Goal: Information Seeking & Learning: Learn about a topic

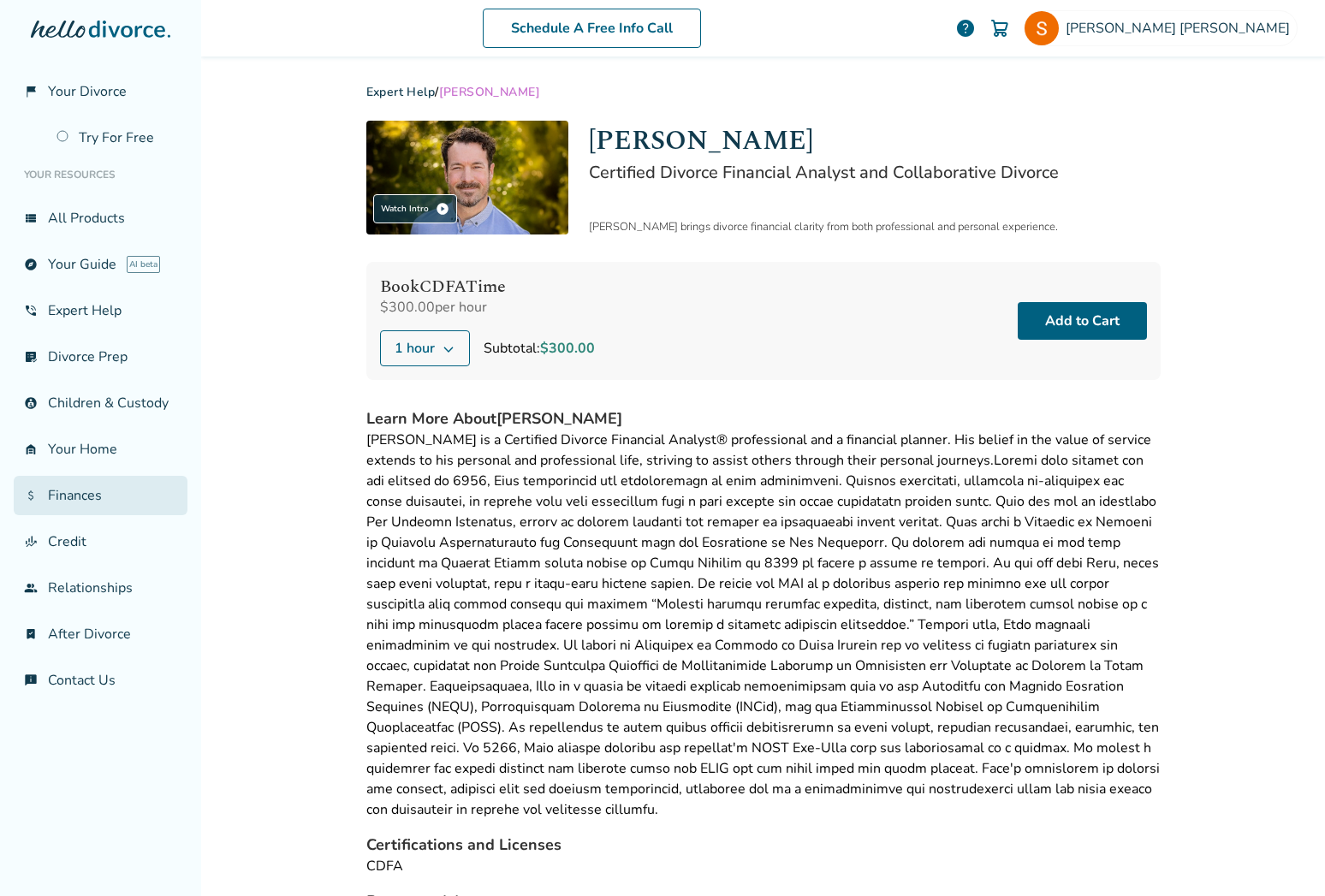
click at [93, 494] on link "attach_money Finances" at bounding box center [100, 495] width 174 height 39
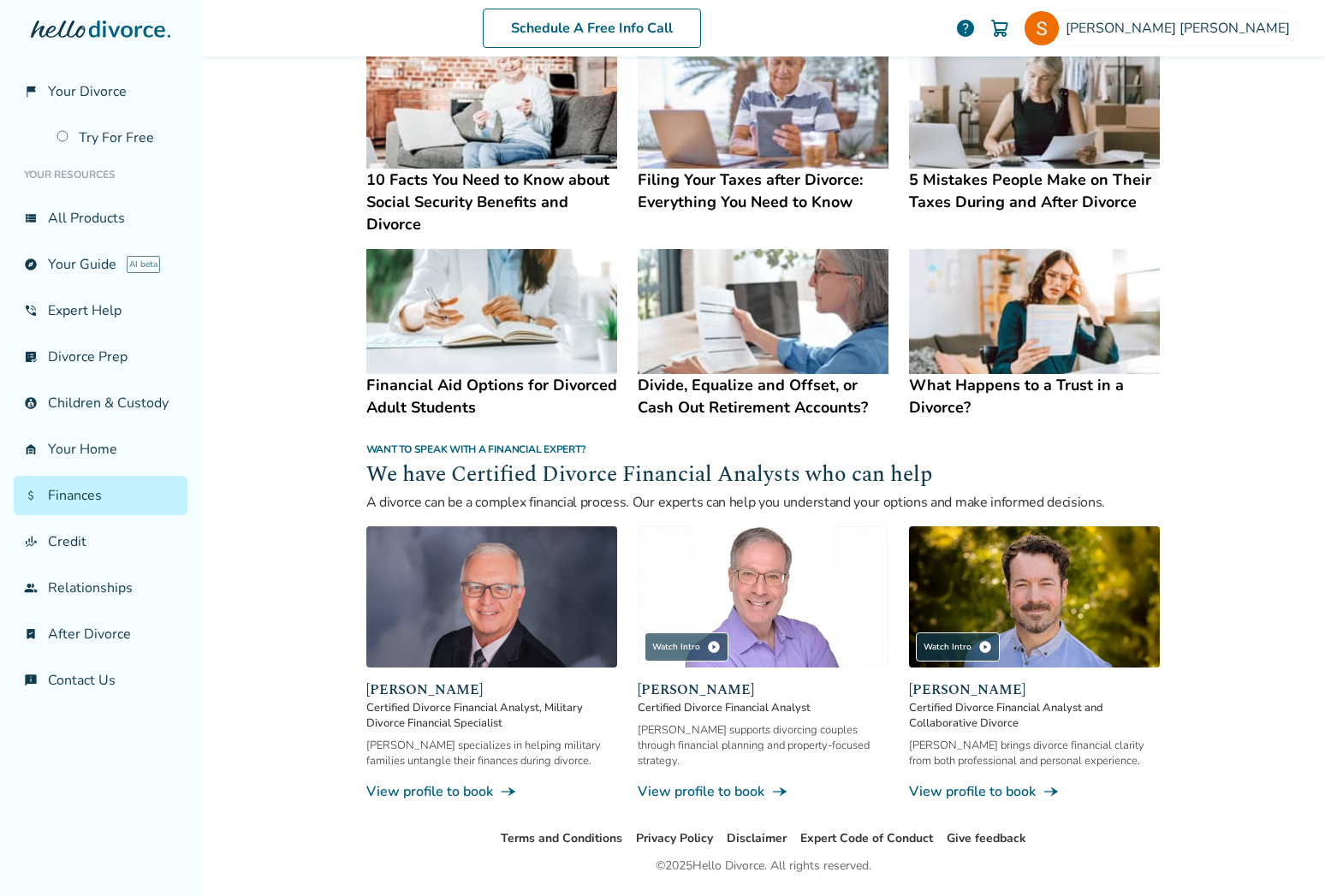
scroll to position [788, 0]
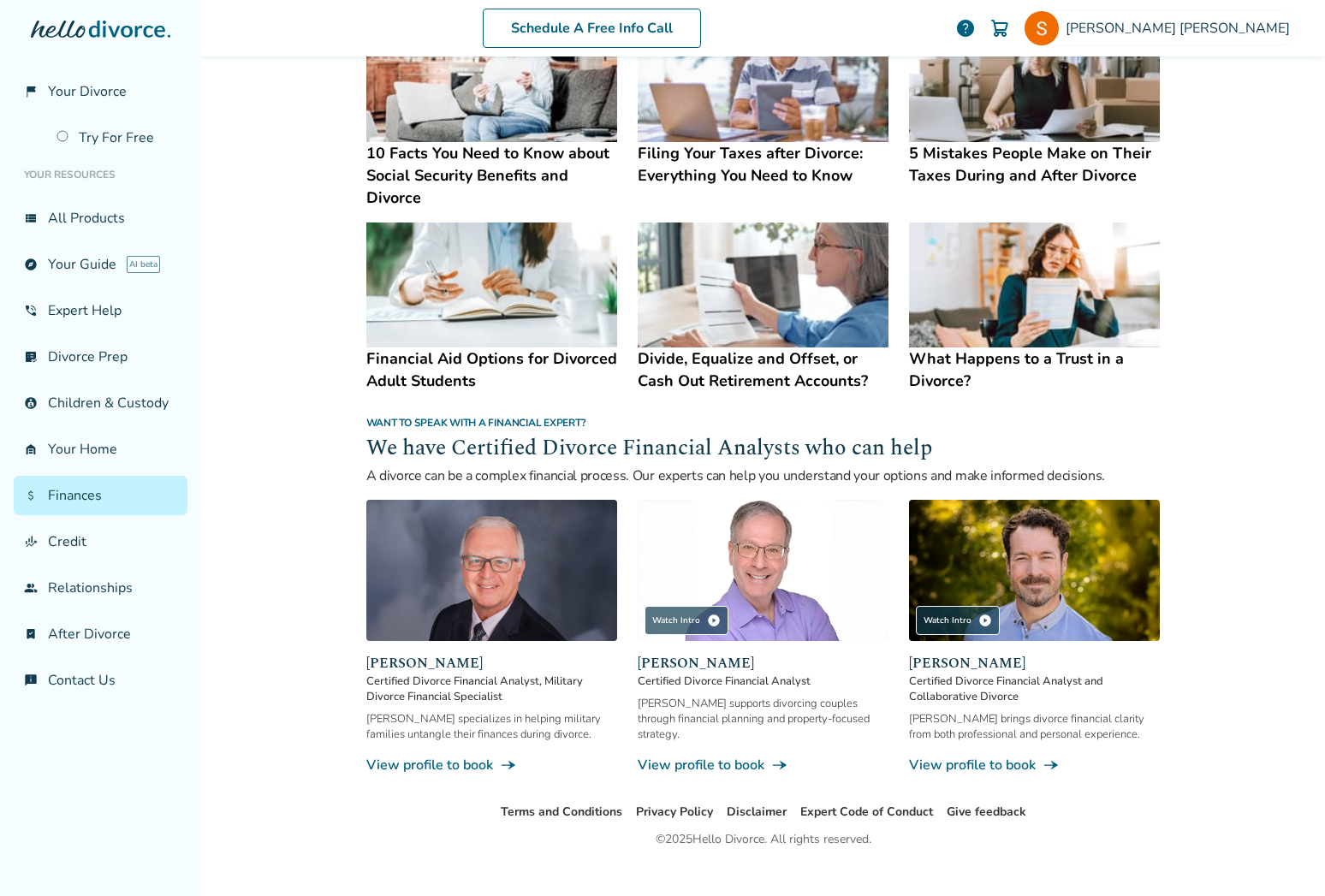
click at [784, 760] on link "View profile to book line_end_arrow_notch" at bounding box center [762, 764] width 251 height 19
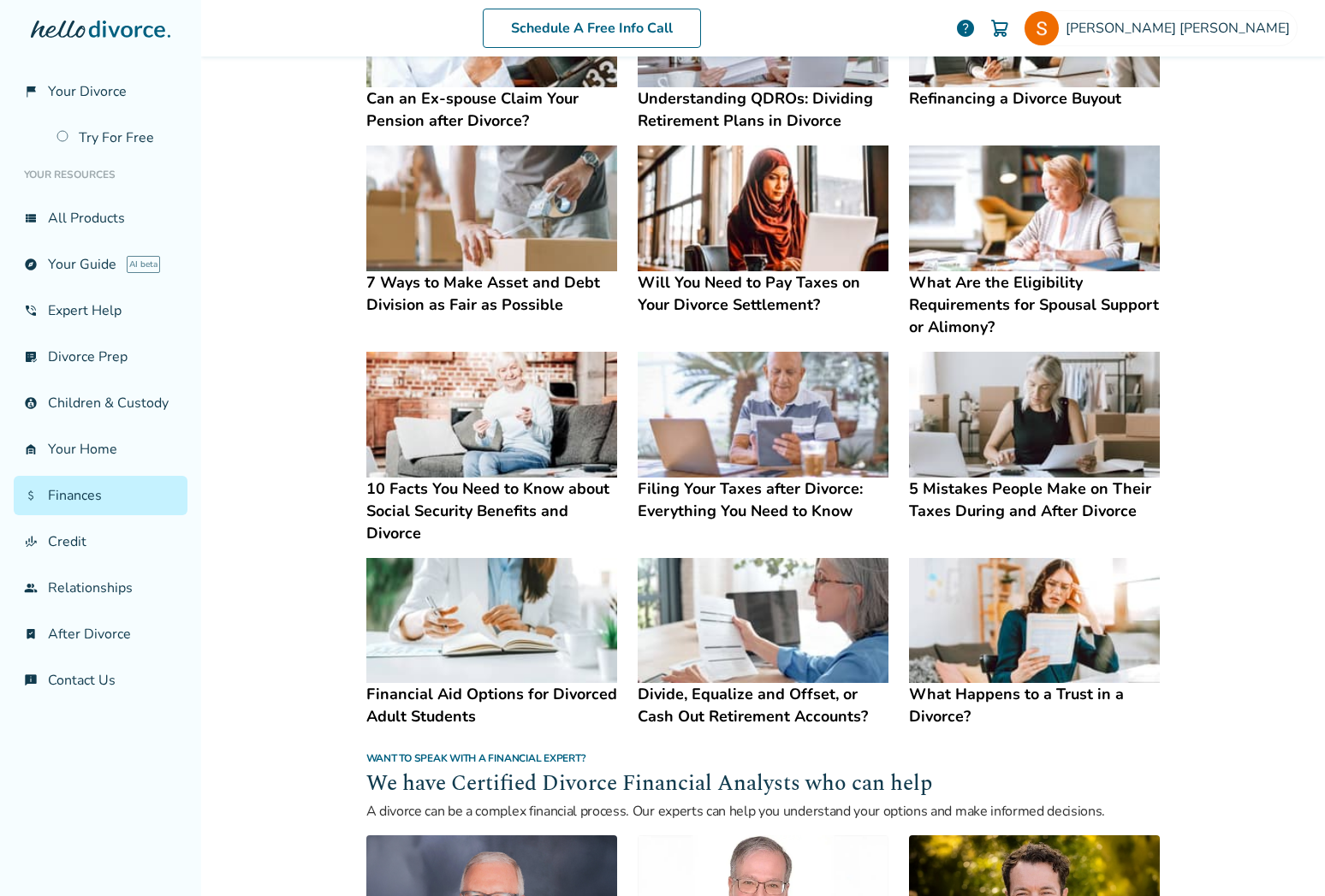
scroll to position [810, 0]
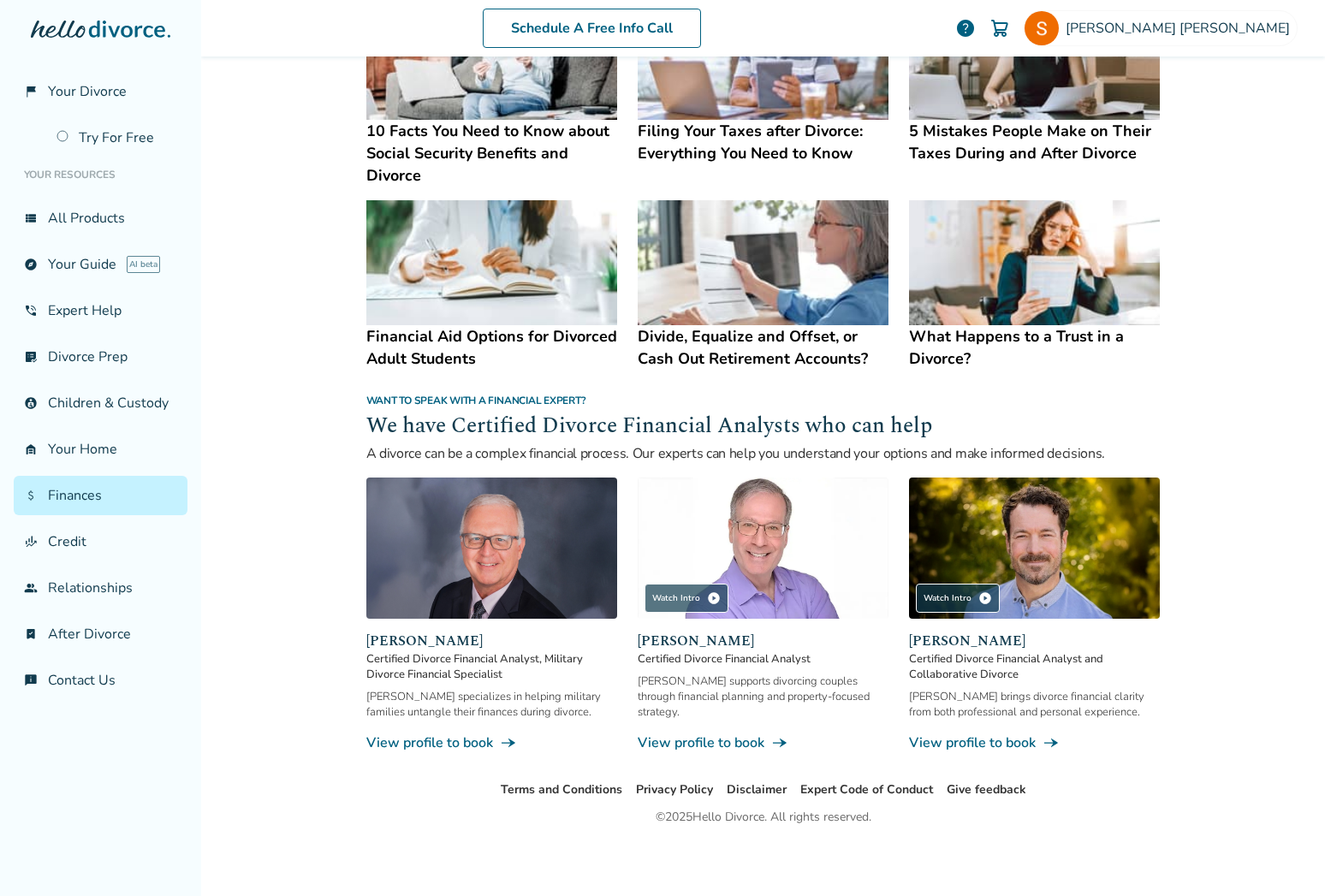
click at [423, 539] on img at bounding box center [491, 548] width 251 height 141
click at [996, 742] on link "View profile to book line_end_arrow_notch" at bounding box center [1034, 743] width 251 height 19
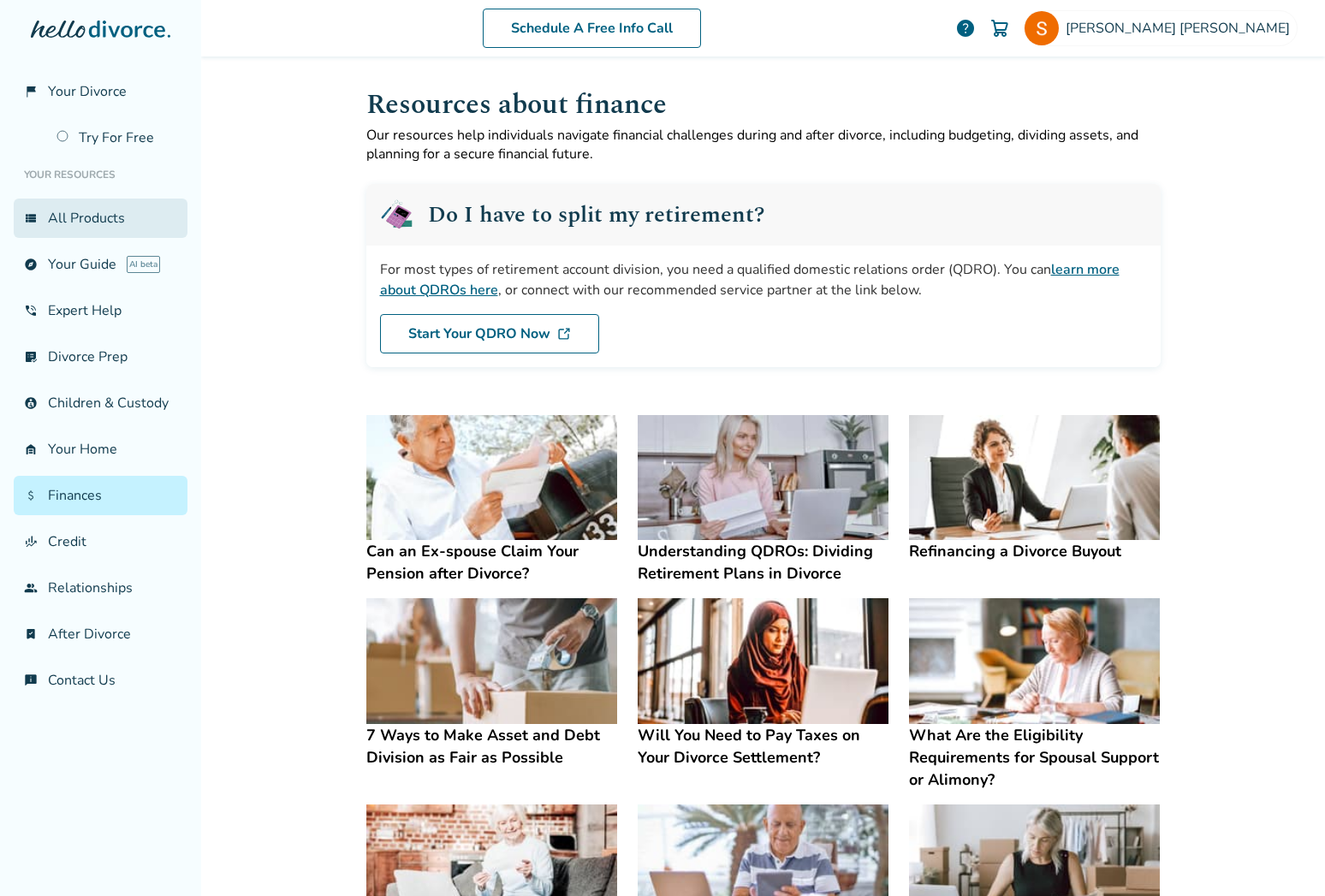
click at [109, 229] on link "view_list All Products" at bounding box center [100, 218] width 174 height 39
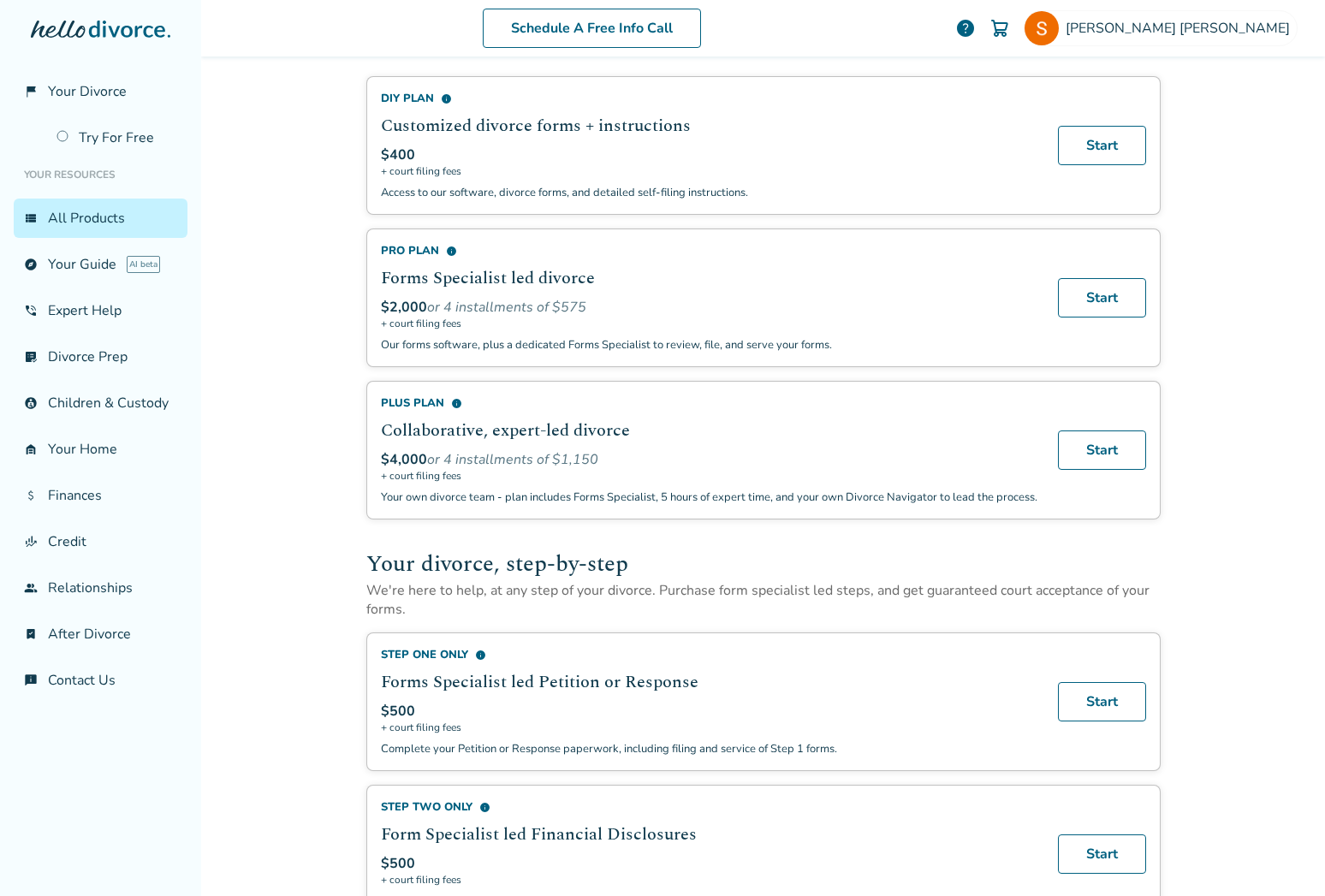
scroll to position [111, 0]
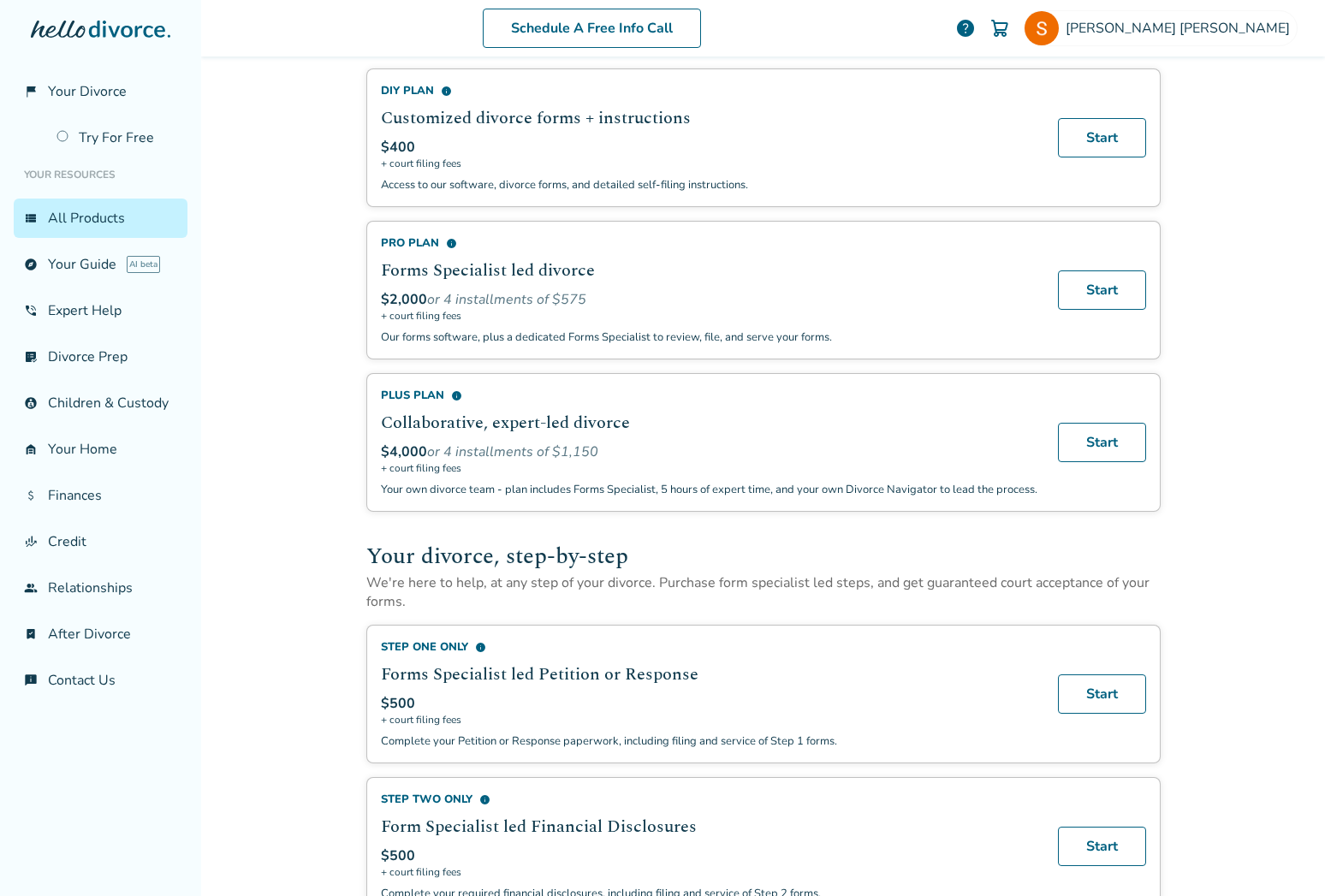
click at [746, 543] on div "Your divorce, step-by-step We're here to help, at any step of your divorce. Pur…" at bounding box center [762, 568] width 794 height 86
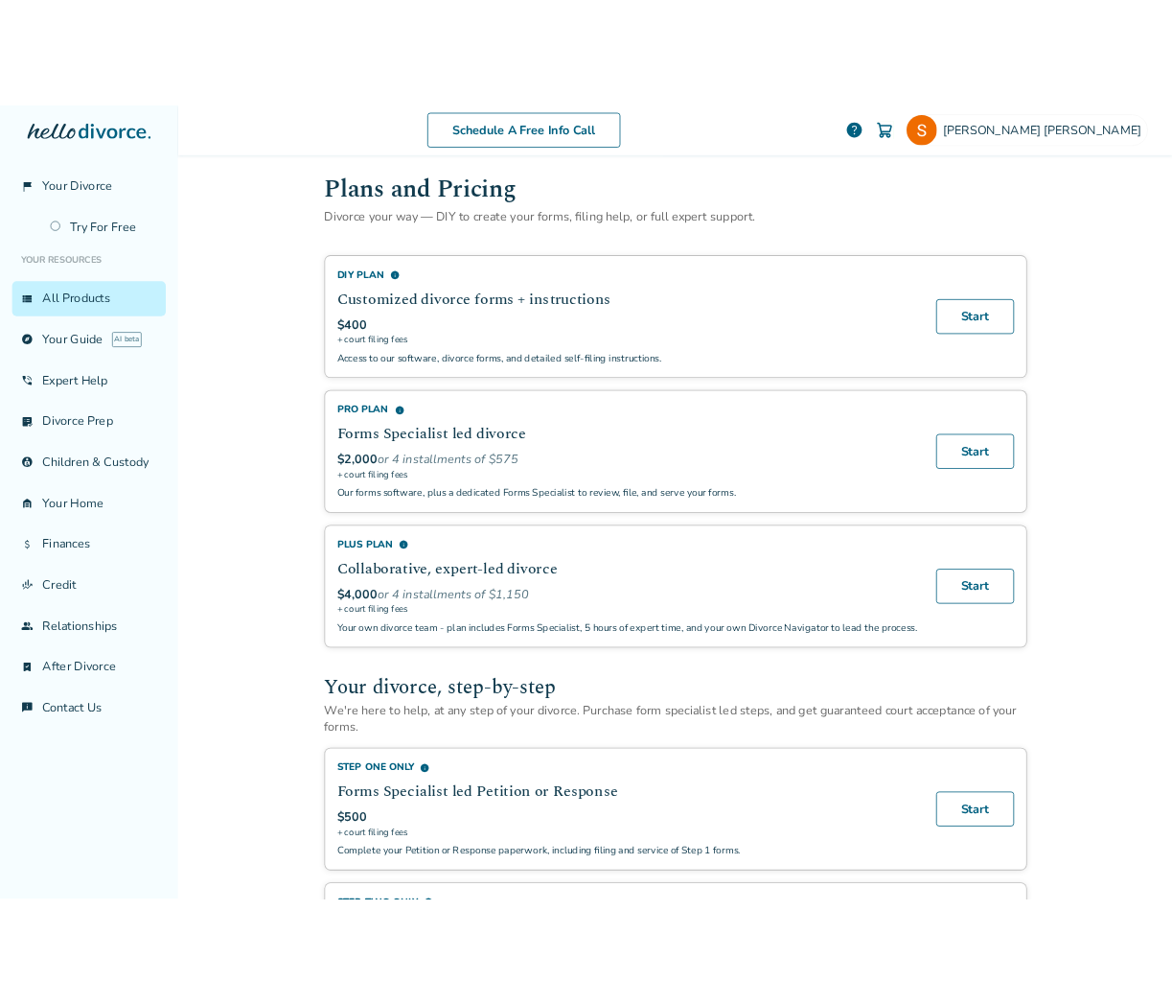
scroll to position [12, 0]
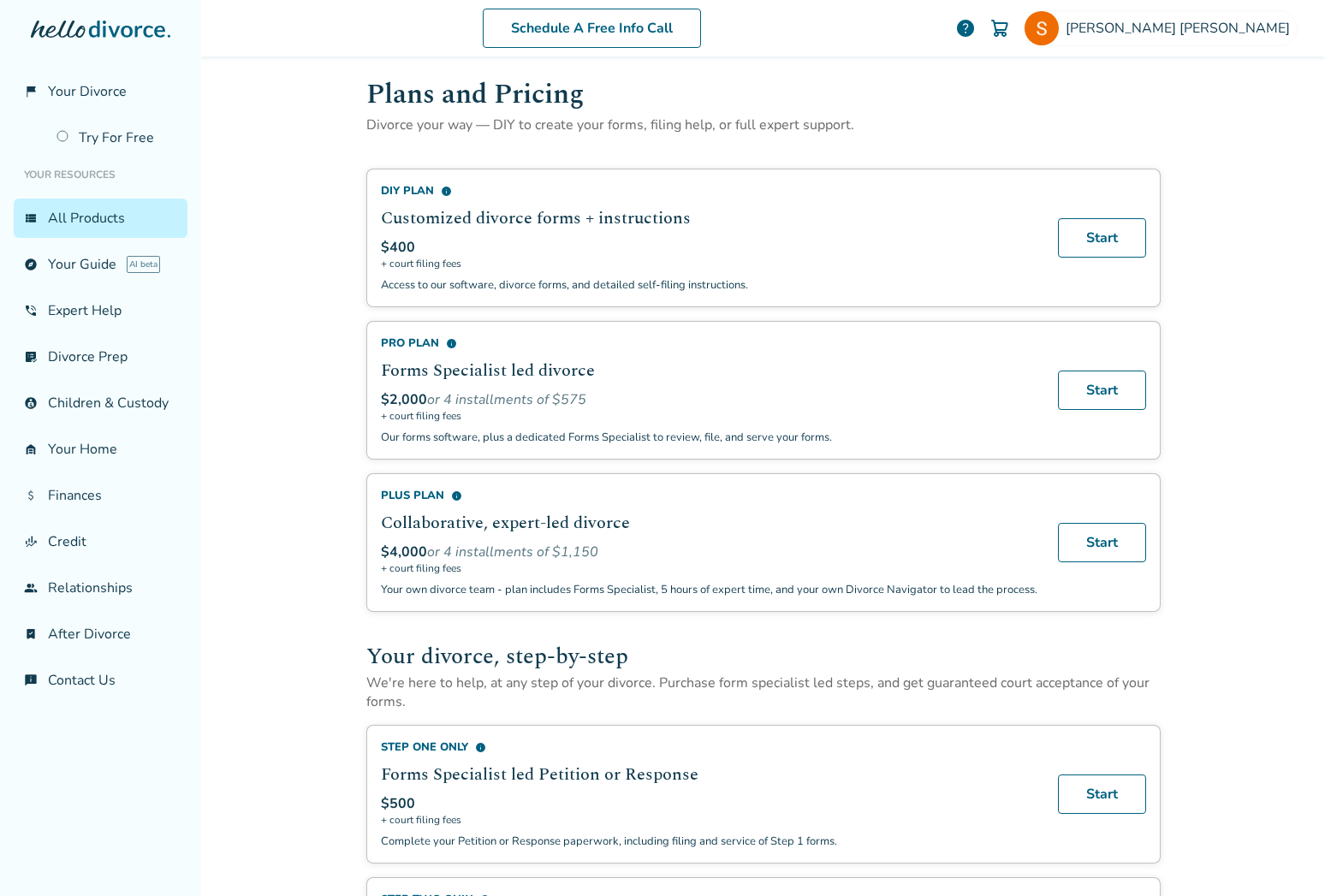
click at [658, 399] on div "$2,000 or 4 installments of $575" at bounding box center [709, 399] width 656 height 19
